Goal: Information Seeking & Learning: Learn about a topic

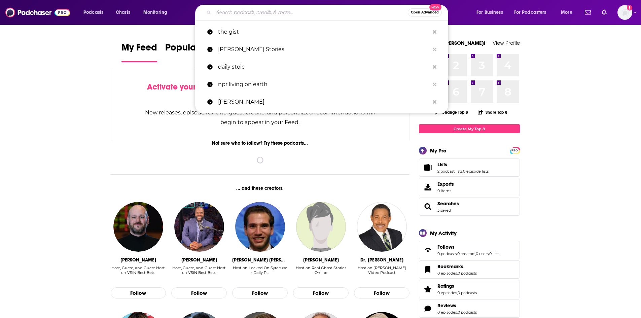
click at [258, 14] on input "Search podcasts, credits, & more..." at bounding box center [311, 12] width 194 height 11
paste input "Carry as You Climb"
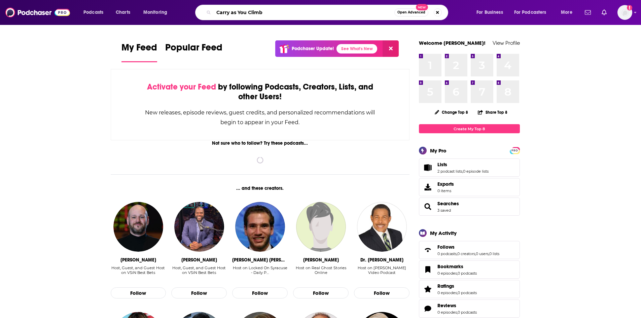
type input "Carry as You Climb"
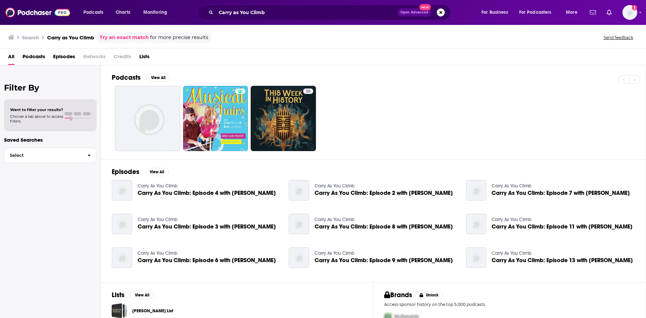
click at [227, 193] on span "Carry As You Climb: Episode 4 with [PERSON_NAME]" at bounding box center [207, 193] width 138 height 6
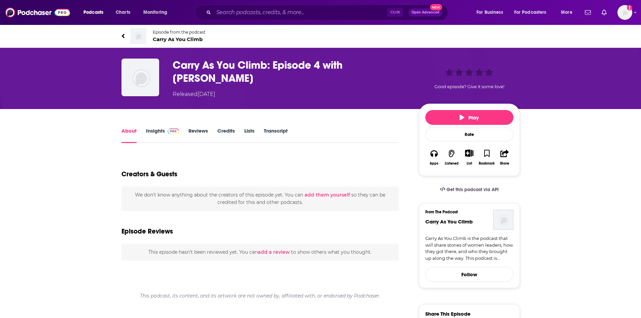
click at [154, 130] on link "Insights" at bounding box center [162, 135] width 33 height 15
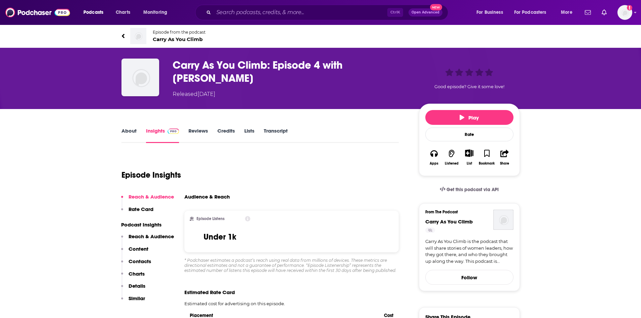
click at [133, 129] on link "About" at bounding box center [128, 135] width 15 height 15
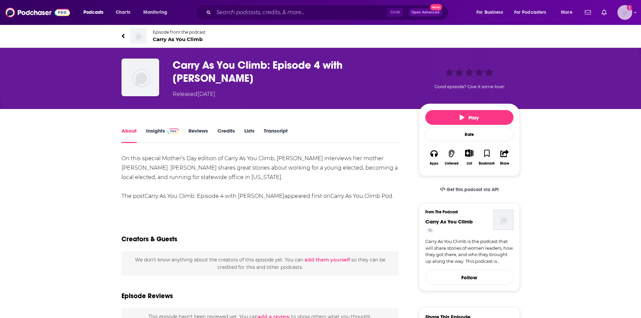
click at [626, 13] on img "Logged in as gbrussel" at bounding box center [624, 12] width 15 height 15
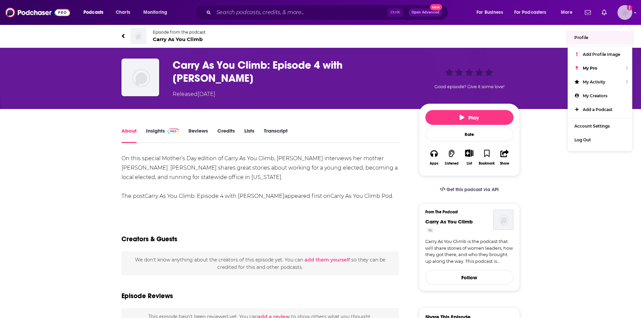
click at [627, 17] on img "Logged in as gbrussel" at bounding box center [624, 12] width 15 height 15
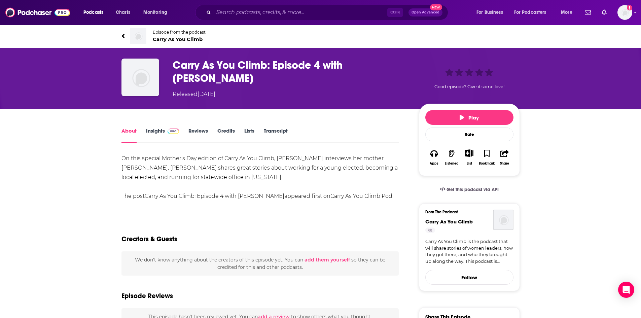
click at [126, 129] on link "About" at bounding box center [128, 135] width 15 height 15
click at [209, 64] on h1 "Carry As You Climb: Episode 4 with [PERSON_NAME]" at bounding box center [291, 72] width 236 height 26
click at [181, 40] on span "Carry As You Climb" at bounding box center [179, 39] width 53 height 6
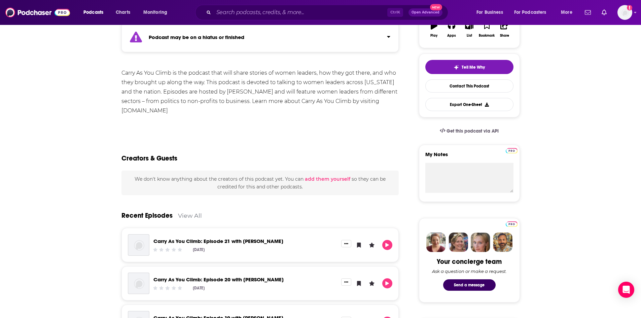
scroll to position [135, 0]
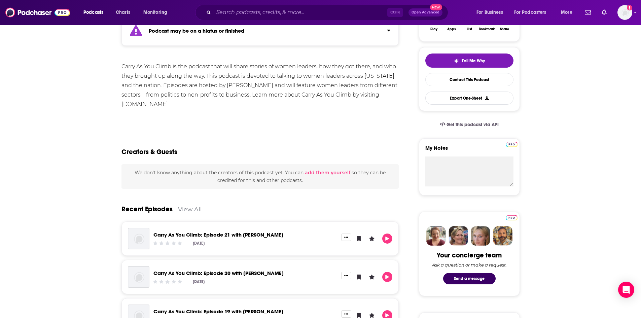
click at [251, 236] on link "Carry As You Climb: Episode 21 with [PERSON_NAME]" at bounding box center [218, 235] width 130 height 6
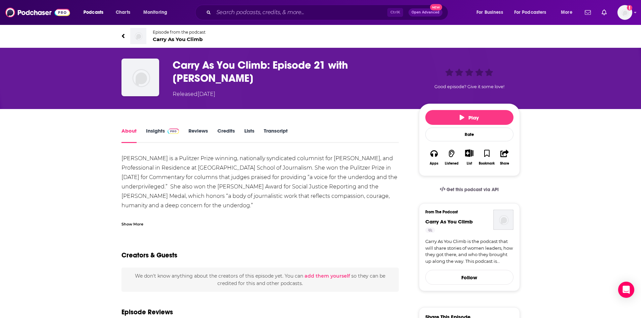
click at [159, 133] on link "Insights" at bounding box center [162, 135] width 33 height 15
